Goal: Transaction & Acquisition: Obtain resource

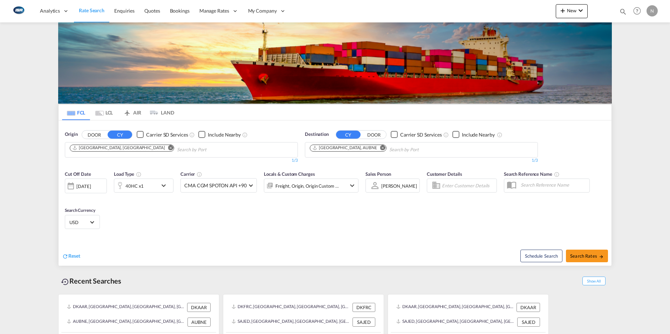
click at [106, 108] on md-tab-item "LCL" at bounding box center [104, 112] width 28 height 15
click at [105, 113] on md-tab-item "LCL" at bounding box center [104, 112] width 28 height 15
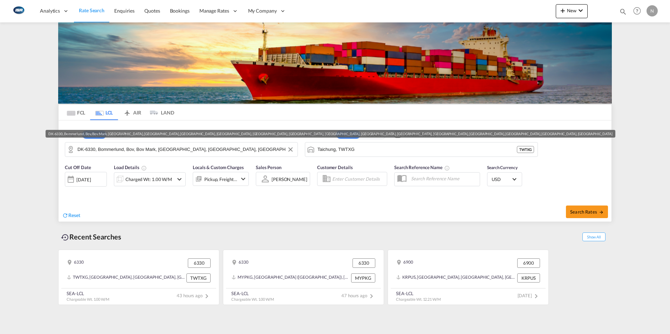
click at [83, 151] on input "DK-6330, Bommerlund, Bov, Bov Mark, [GEOGRAPHIC_DATA], [GEOGRAPHIC_DATA], [GEOG…" at bounding box center [185, 149] width 217 height 11
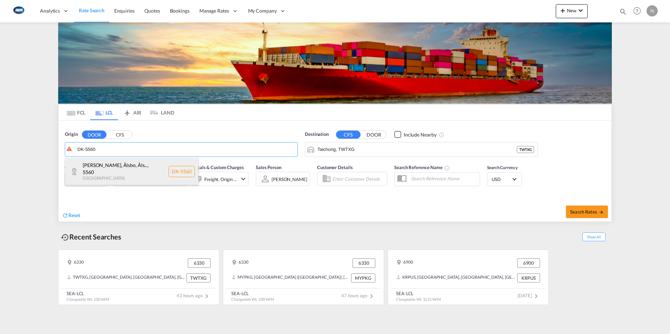
click at [83, 164] on div "[PERSON_NAME], Ålsbo, Åls... , 5560 [GEOGRAPHIC_DATA] DK-5560" at bounding box center [131, 171] width 133 height 27
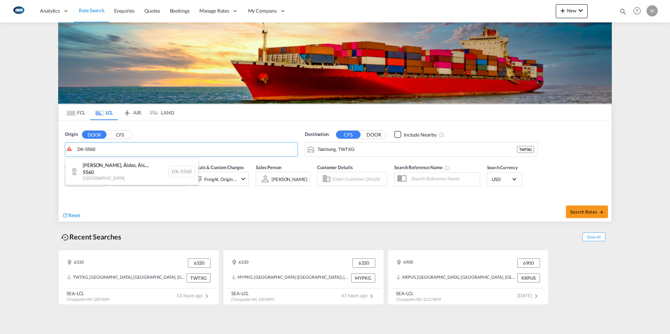
type input "DK-5560, [GEOGRAPHIC_DATA], [GEOGRAPHIC_DATA], Ålsbo Banker, [GEOGRAPHIC_DATA],…"
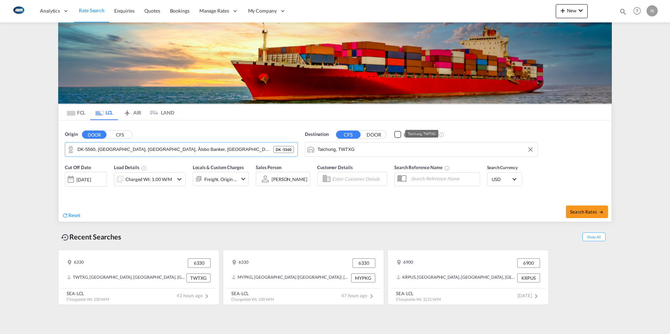
click at [347, 155] on md-autocomplete-wrap "Taichung, TWTXG" at bounding box center [426, 151] width 217 height 14
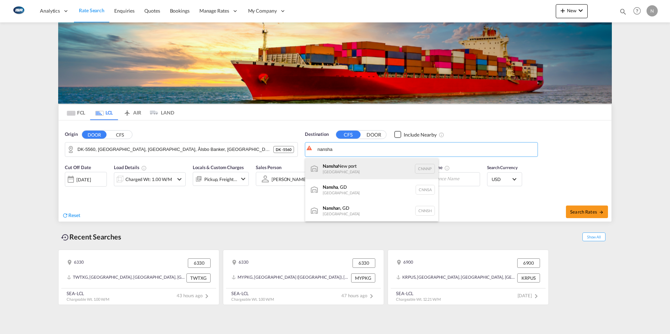
click at [335, 166] on div "Nansha [GEOGRAPHIC_DATA] CNNNP" at bounding box center [371, 168] width 133 height 21
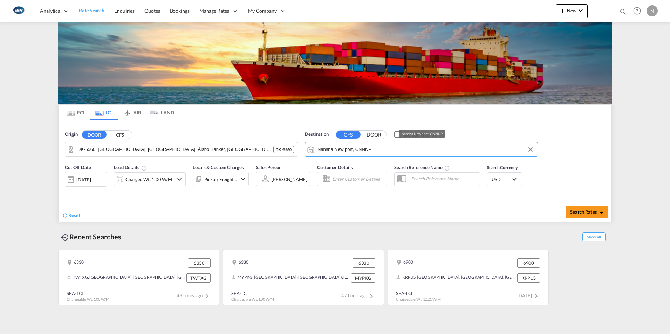
click at [404, 150] on input "Nansha New port, CNNNP" at bounding box center [426, 149] width 217 height 11
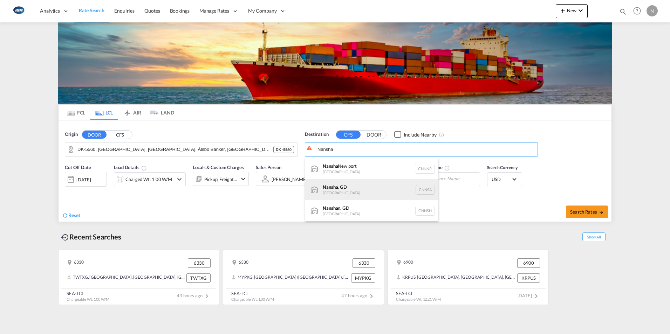
click at [334, 184] on div "Nansha , GD [GEOGRAPHIC_DATA] CNNSA" at bounding box center [371, 189] width 133 height 21
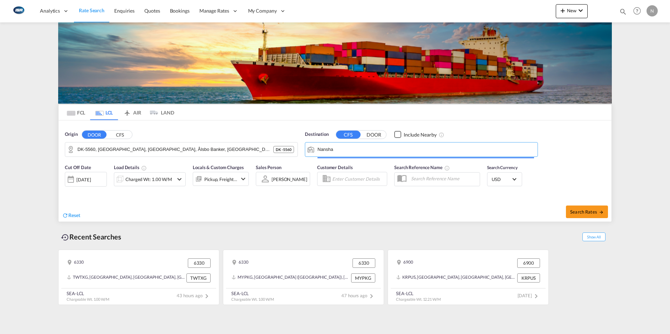
type input "Nansha, GD, CNNSA"
click at [138, 181] on div "Charged Wt: 1.00 W/M" at bounding box center [148, 180] width 47 height 10
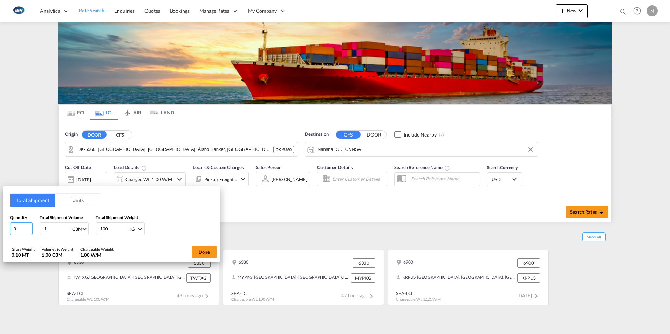
click at [23, 230] on input "9" at bounding box center [21, 229] width 23 height 13
type input "8"
type input "7.677"
type input "4194"
click at [208, 252] on button "Done" at bounding box center [204, 252] width 25 height 13
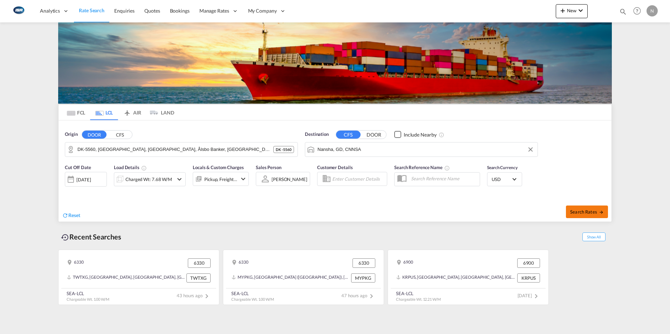
click at [585, 212] on span "Search Rates" at bounding box center [587, 212] width 34 height 6
type input "5560 to CNNSA / [DATE]"
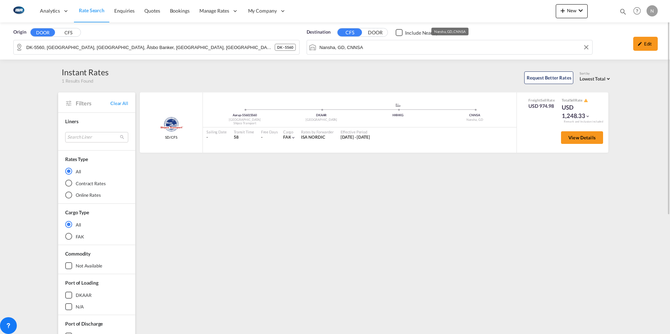
click at [372, 48] on input "Nansha, GD, CNNSA" at bounding box center [455, 47] width 270 height 11
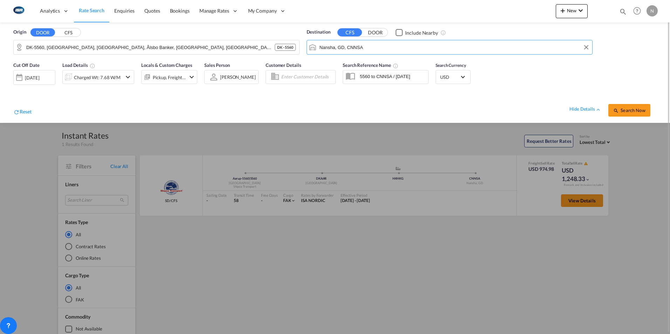
click at [372, 48] on input "Nansha, GD, CNNSA" at bounding box center [455, 47] width 270 height 11
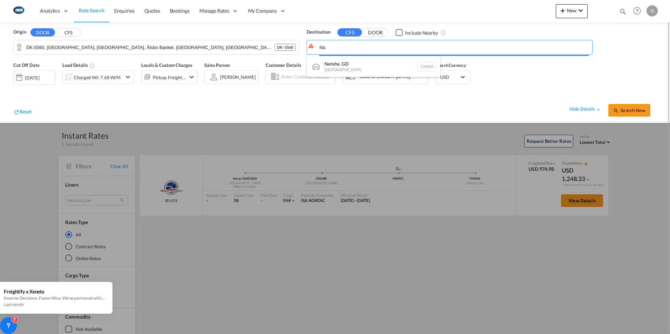
type input "N"
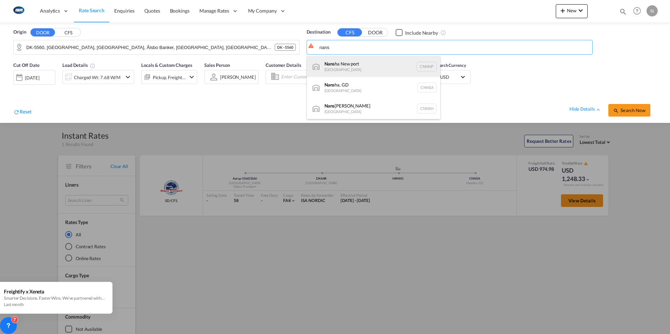
click at [343, 66] on div "Nans ha [GEOGRAPHIC_DATA] CNNNP" at bounding box center [373, 66] width 133 height 21
type input "Nansha New port, CNNNP"
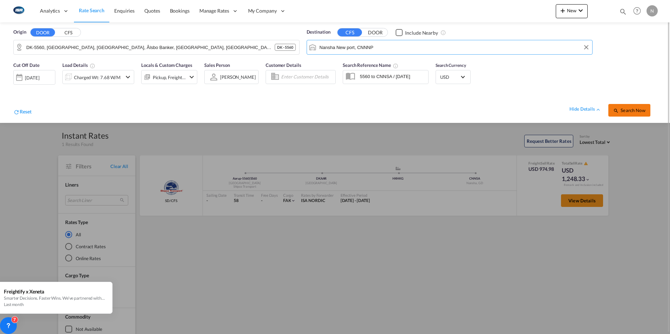
click at [636, 115] on button "Search Now" at bounding box center [629, 110] width 42 height 13
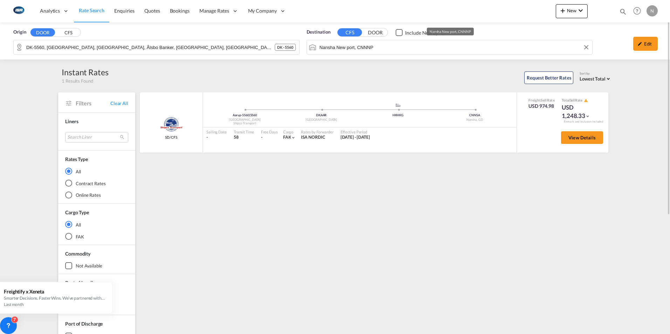
click at [386, 46] on input "Nansha New port, CNNNP" at bounding box center [455, 47] width 270 height 11
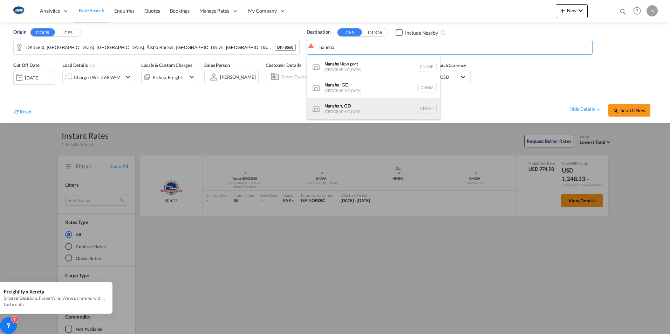
click at [329, 110] on div "Nansha n, GD [GEOGRAPHIC_DATA] CNNSH" at bounding box center [373, 108] width 133 height 21
type input "Nanshan, GD, CNNSH"
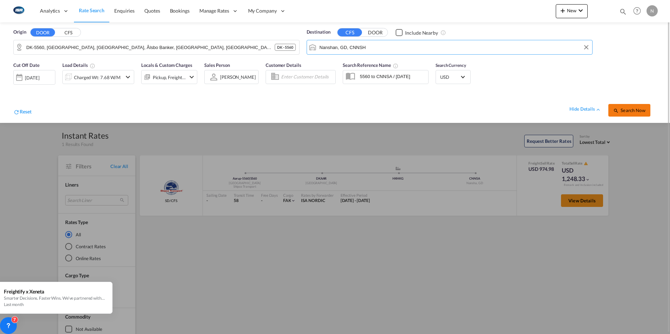
click at [624, 110] on span "Search Now" at bounding box center [629, 111] width 32 height 6
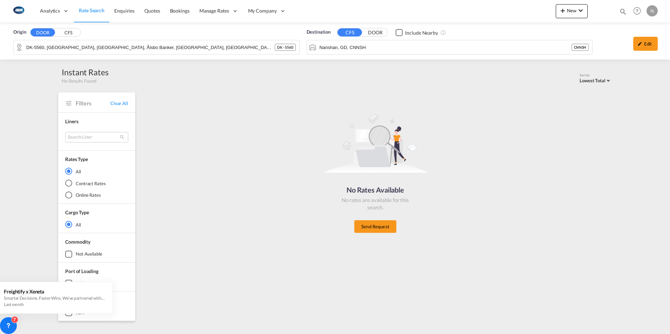
click at [375, 40] on div "Nanshan, GD, CNNSH CNNSH" at bounding box center [450, 47] width 286 height 15
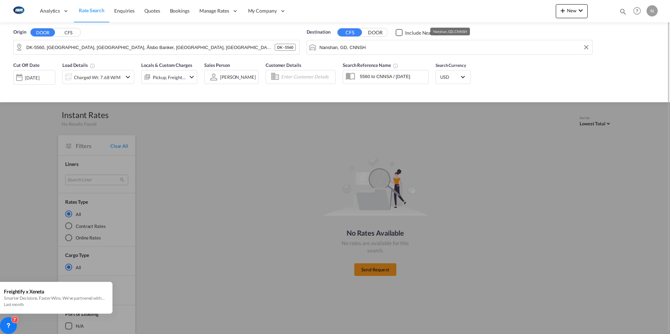
click at [375, 50] on input "Nanshan, GD, CNNSH" at bounding box center [455, 47] width 270 height 11
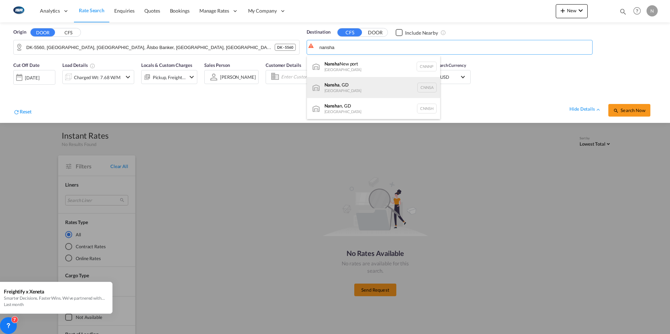
click at [338, 89] on div "Nansha , GD [GEOGRAPHIC_DATA] CNNSA" at bounding box center [373, 87] width 133 height 21
type input "Nansha, GD, CNNSA"
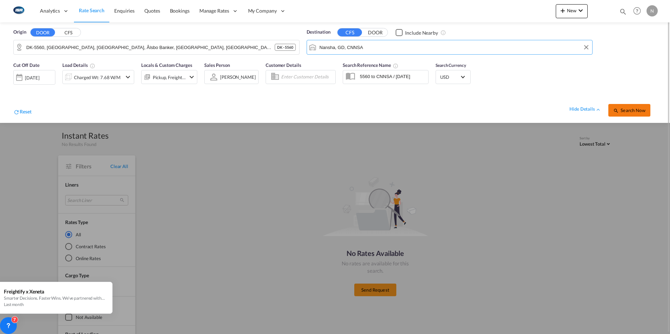
click at [630, 109] on span "Search Now" at bounding box center [629, 111] width 32 height 6
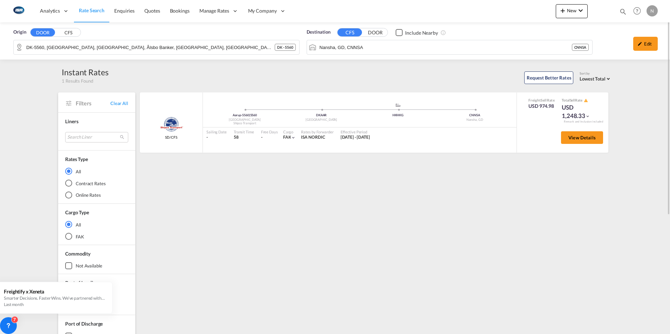
click at [85, 13] on span "Rate Search" at bounding box center [92, 10] width 26 height 6
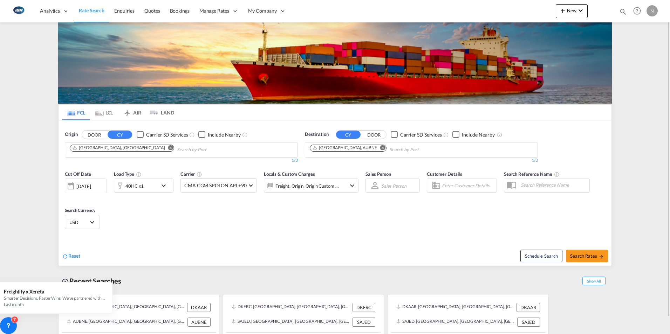
click at [168, 149] on md-icon "Remove" at bounding box center [170, 147] width 5 height 5
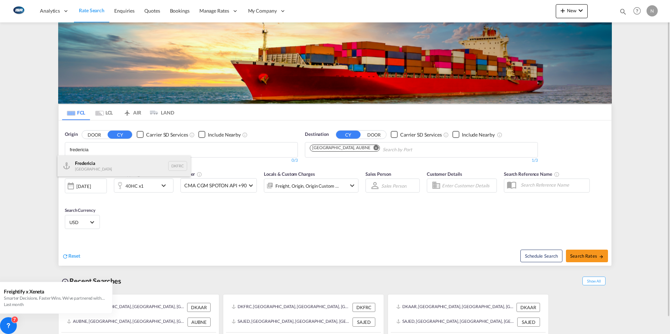
type input "fredericia"
click at [91, 166] on div "Fredericia [GEOGRAPHIC_DATA] DKFRC" at bounding box center [123, 166] width 133 height 21
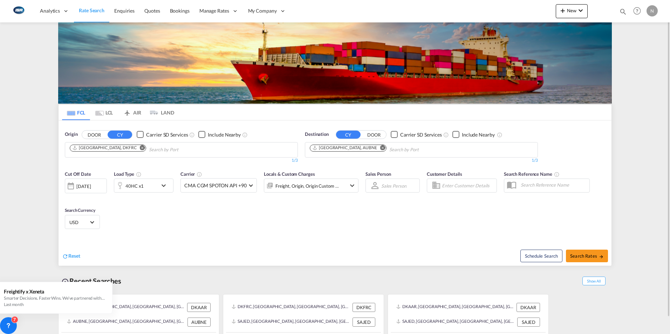
click at [380, 147] on md-icon "Remove" at bounding box center [382, 147] width 5 height 5
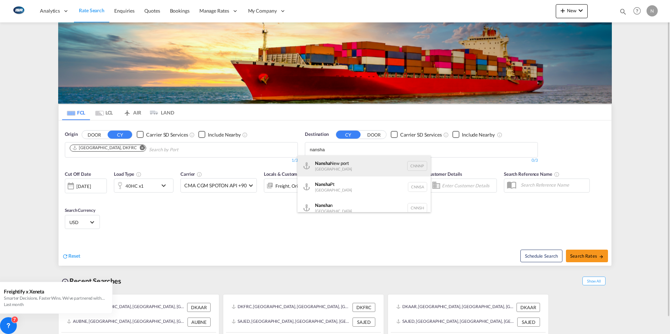
type input "nansha"
click at [350, 164] on div "Nansha [GEOGRAPHIC_DATA] CNNNP" at bounding box center [364, 166] width 133 height 21
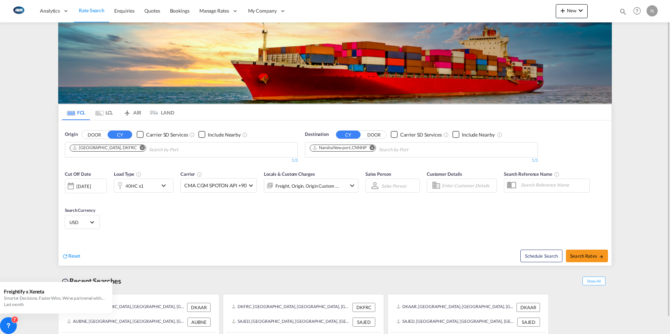
click at [168, 184] on md-icon "icon-chevron-down" at bounding box center [165, 186] width 12 height 8
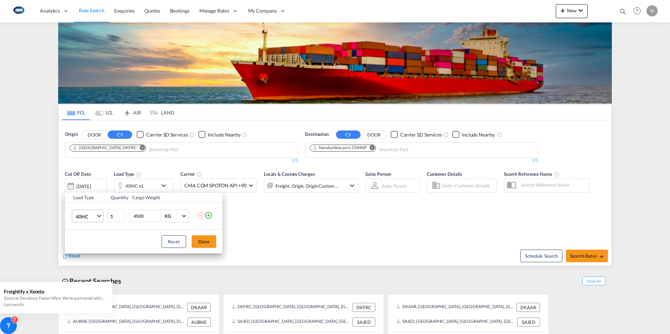
click at [97, 218] on md-select-value "40HC" at bounding box center [89, 216] width 28 height 12
click at [80, 185] on div "20GP" at bounding box center [82, 182] width 12 height 7
click at [203, 240] on button "Done" at bounding box center [204, 242] width 25 height 13
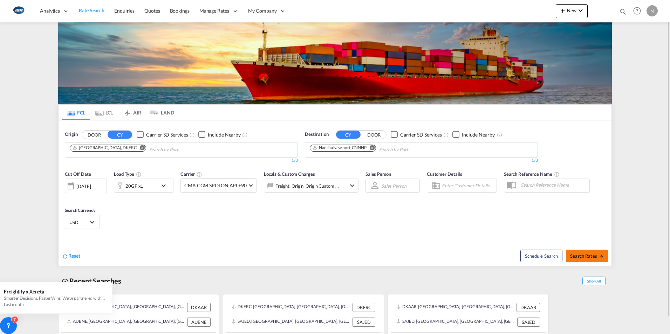
click at [589, 255] on span "Search Rates" at bounding box center [587, 256] width 34 height 6
type input "DKFRC to CNNNP / [DATE]"
